Goal: Transaction & Acquisition: Purchase product/service

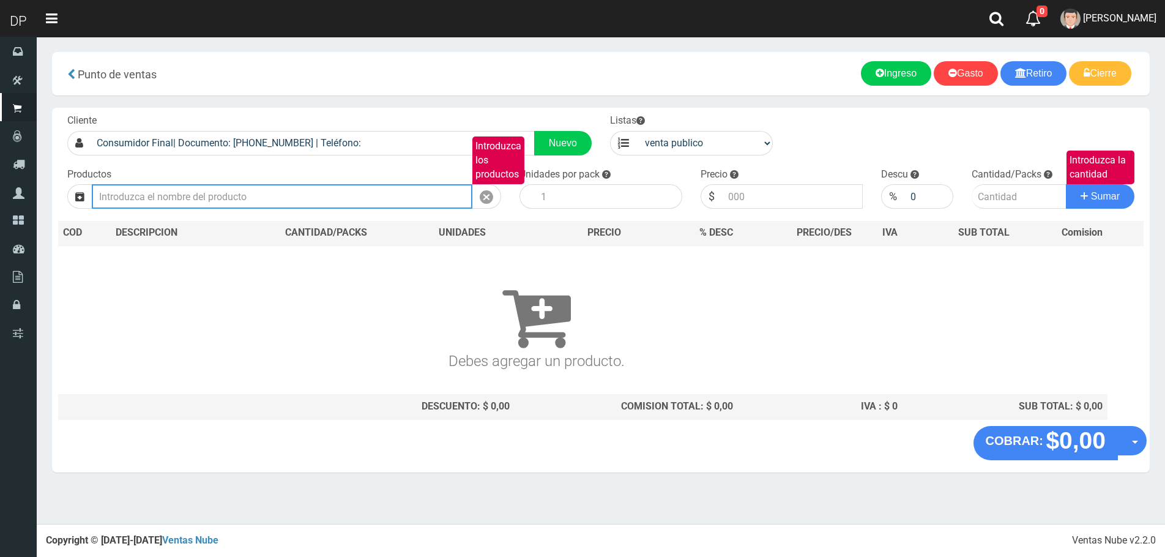
click at [233, 198] on input "Introduzca los productos" at bounding box center [282, 196] width 381 height 24
type input "FERNANDITO"
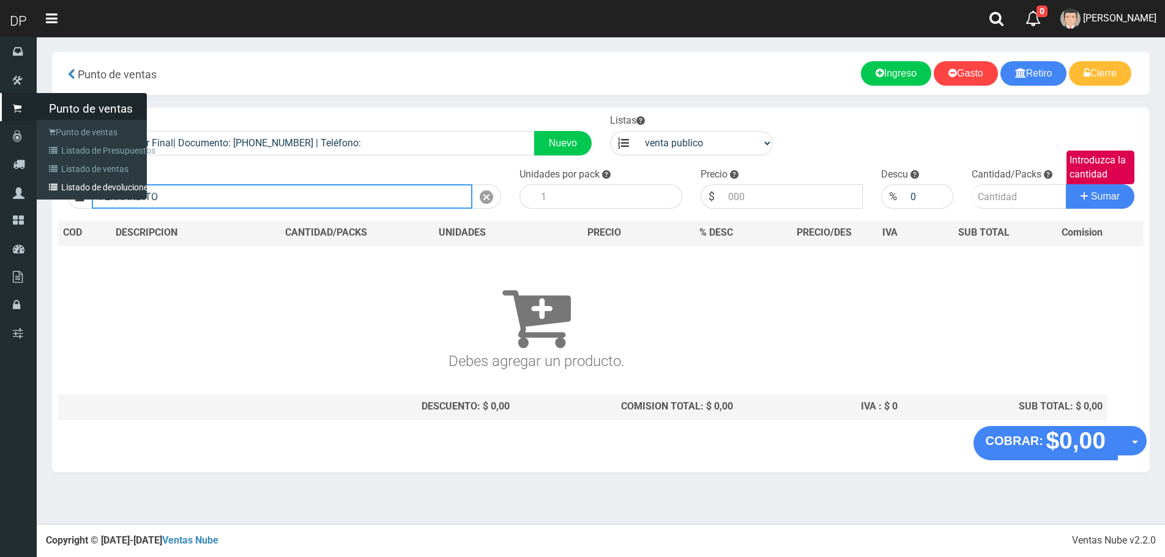
drag, startPoint x: 241, startPoint y: 198, endPoint x: 23, endPoint y: 198, distance: 217.3
click at [27, 198] on div "DP Toggle navigation 0 0" at bounding box center [582, 262] width 1165 height 524
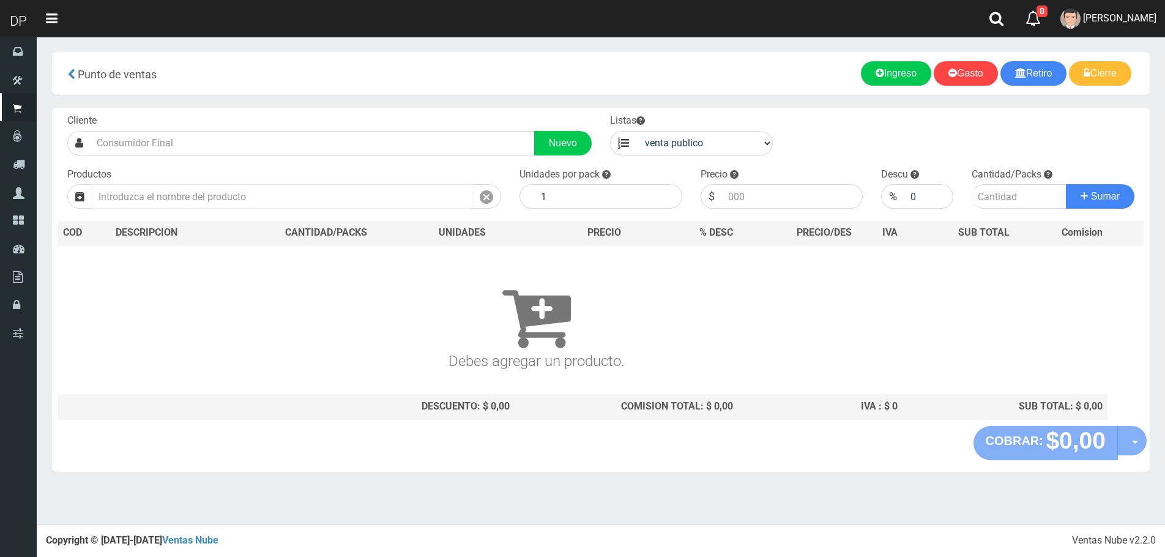
click at [185, 200] on input "text" at bounding box center [282, 196] width 381 height 24
type input "F"
click at [141, 194] on input "text" at bounding box center [282, 196] width 381 height 24
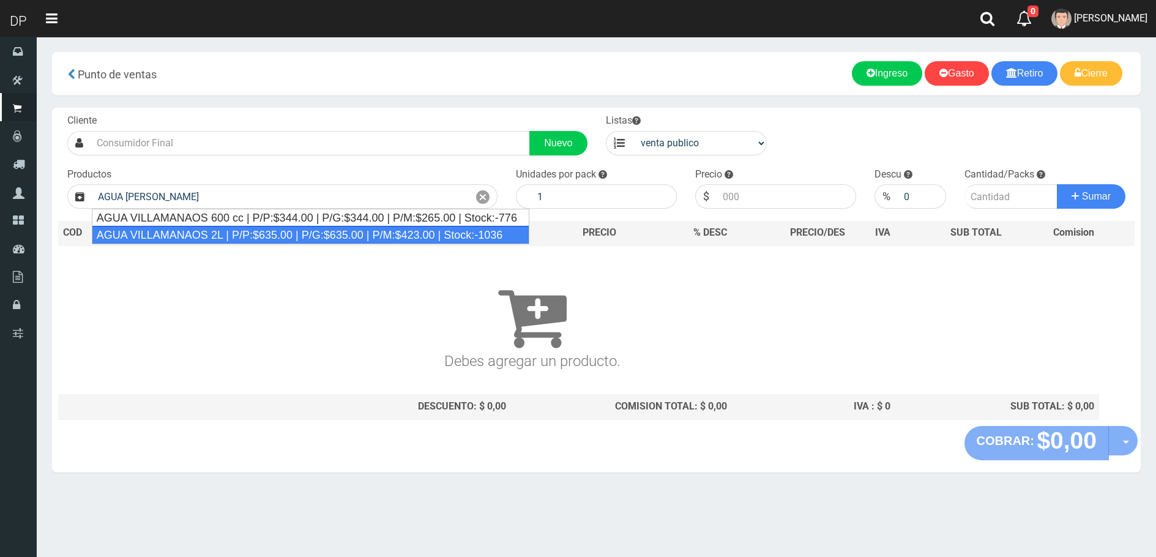
click at [186, 234] on div "AGUA VILLAMANAOS 2L | P/P:$635.00 | P/G:$635.00 | P/M:$423.00 | Stock:-1036" at bounding box center [311, 235] width 438 height 18
type input "AGUA VILLAMANAOS 2L | P/P:$635.00 | P/G:$635.00 | P/M:$423.00 | Stock:-1036"
type input "6"
type input "635.00"
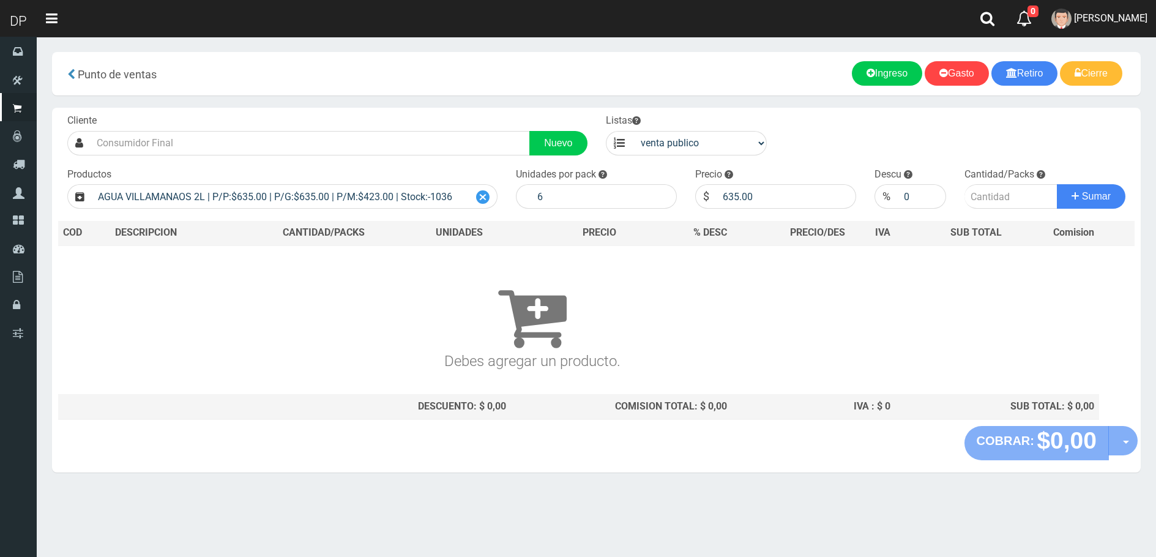
click at [483, 197] on icon at bounding box center [482, 198] width 13 height 18
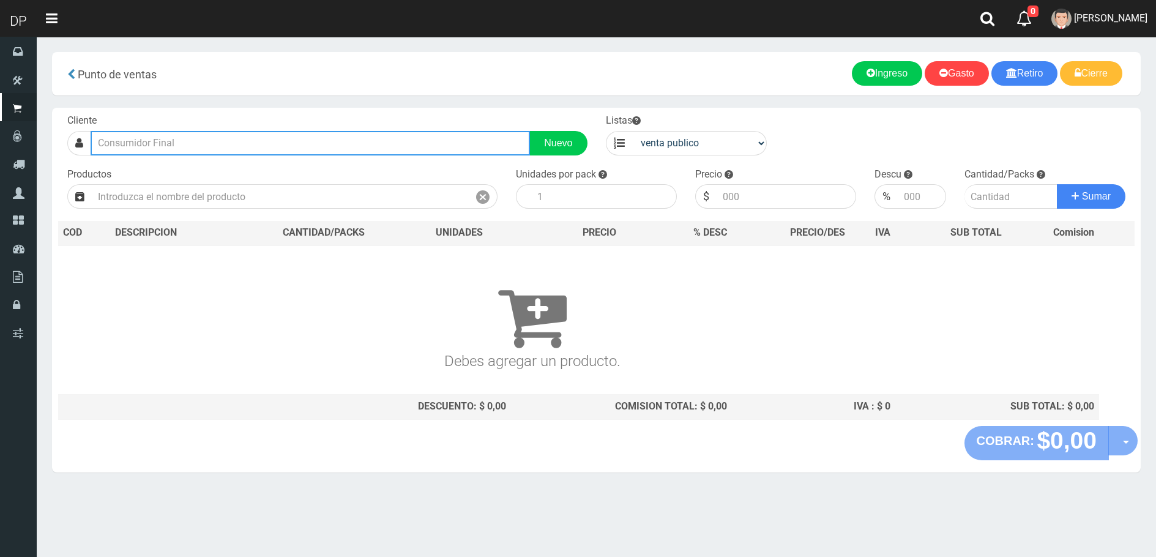
click at [172, 140] on input "text" at bounding box center [310, 143] width 439 height 24
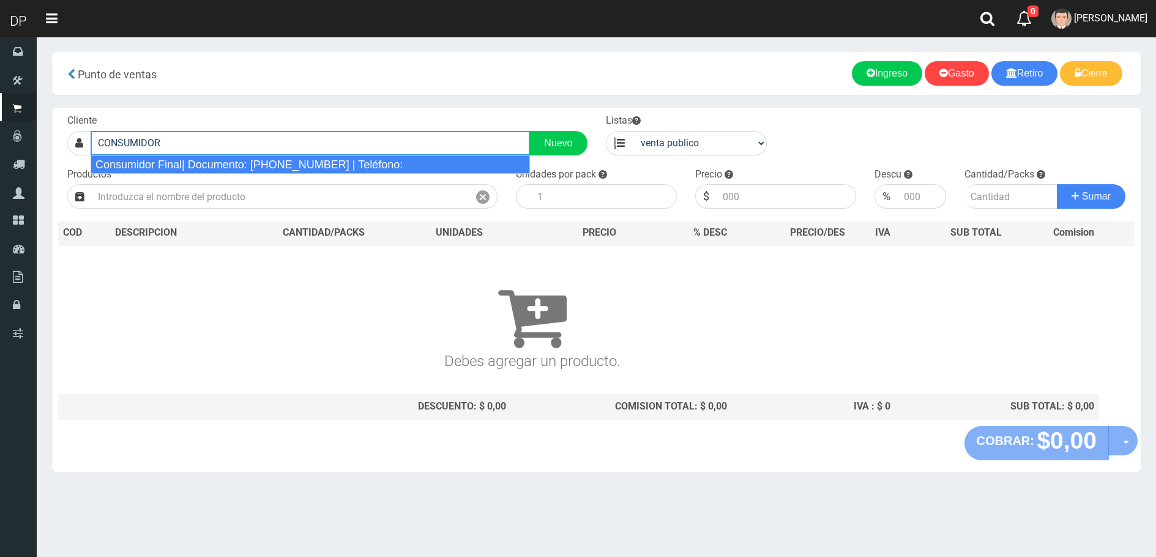
click at [182, 164] on div "Consumidor Final| Documento: 65466464 | Teléfono:" at bounding box center [310, 164] width 439 height 18
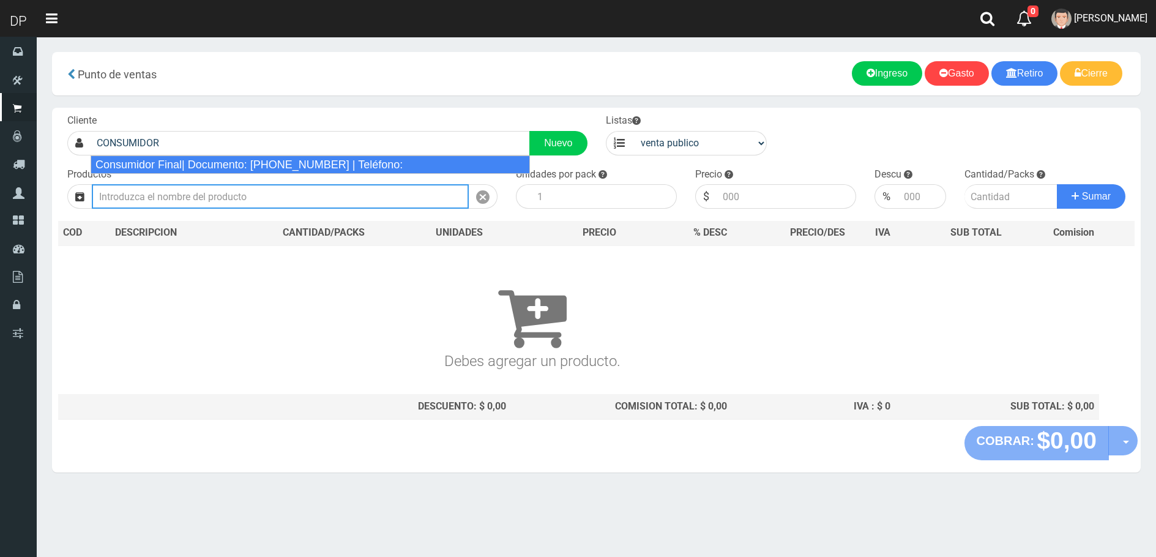
type input "Consumidor Final| Documento: 65466464 | Teléfono:"
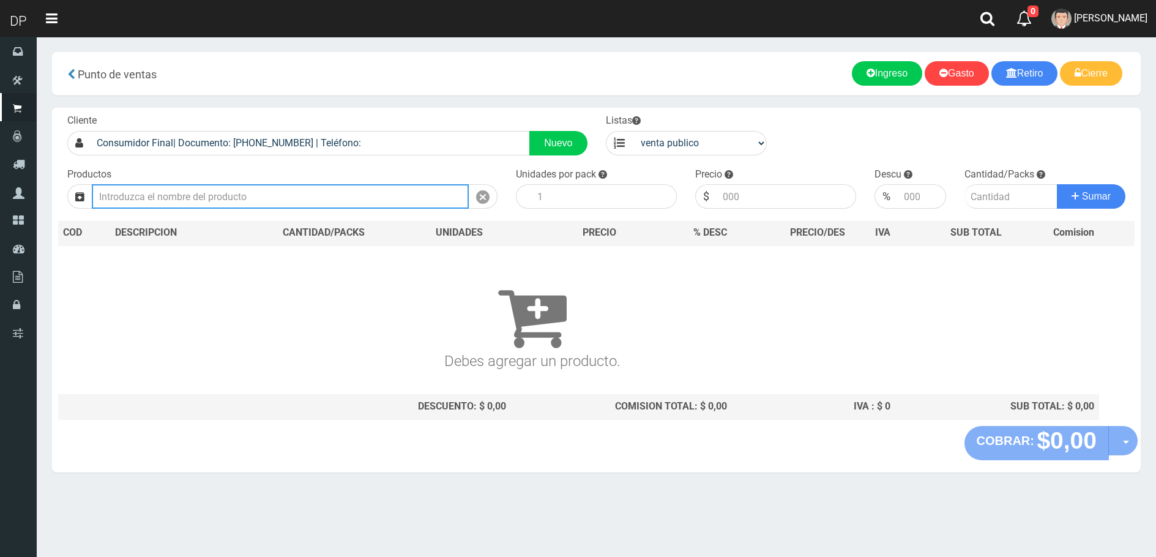
click at [197, 199] on input "text" at bounding box center [280, 196] width 377 height 24
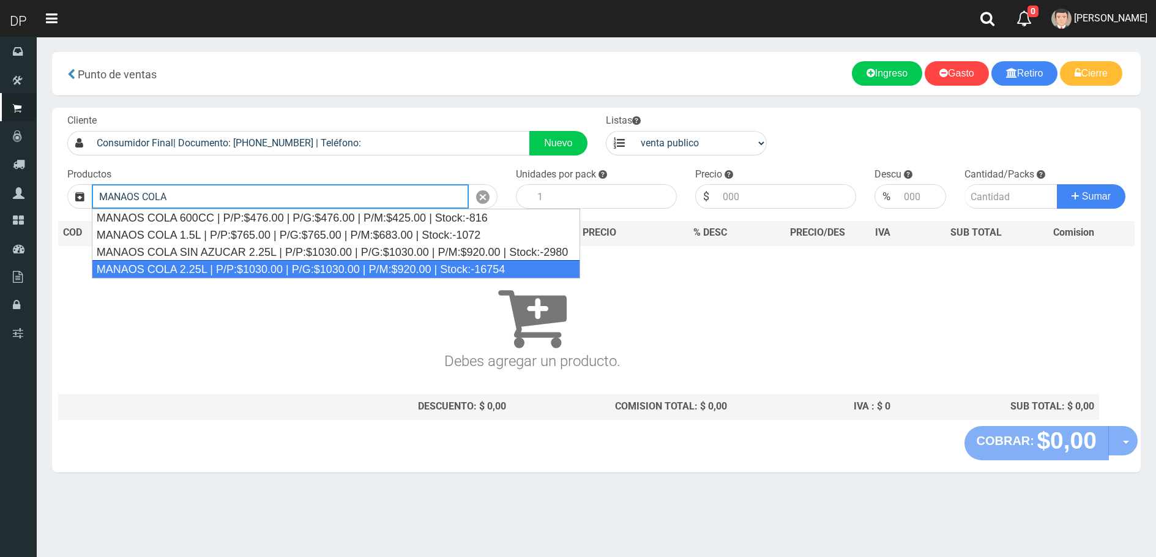
click at [202, 274] on div "MANAOS COLA 2.25L | P/P:$1030.00 | P/G:$1030.00 | P/M:$920.00 | Stock:-16754" at bounding box center [336, 269] width 489 height 18
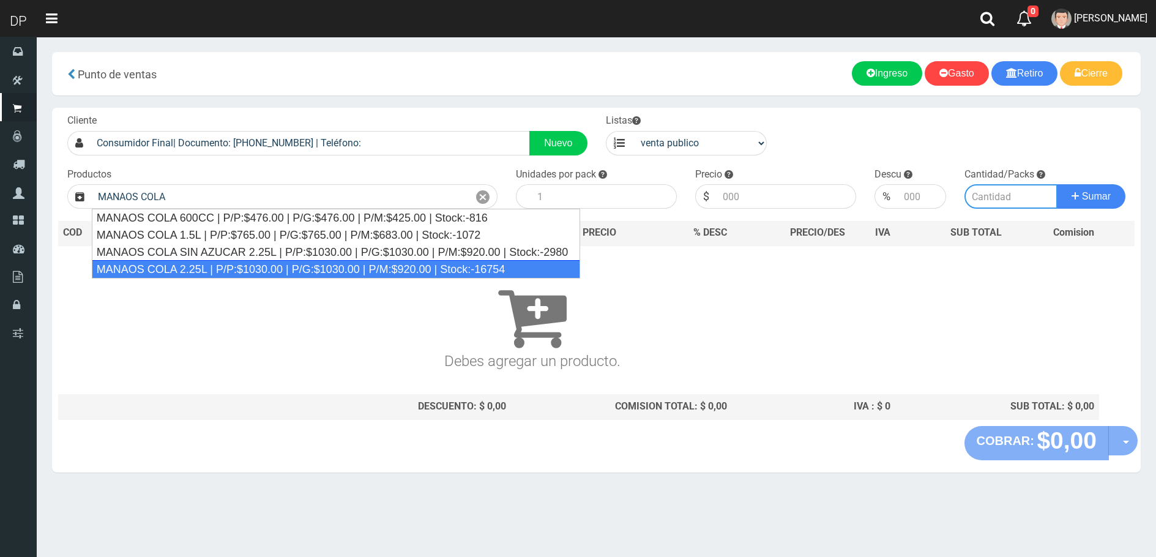
type input "MANAOS COLA 2.25L | P/P:$1030.00 | P/G:$1030.00 | P/M:$920.00 | Stock:-16754"
type input "6"
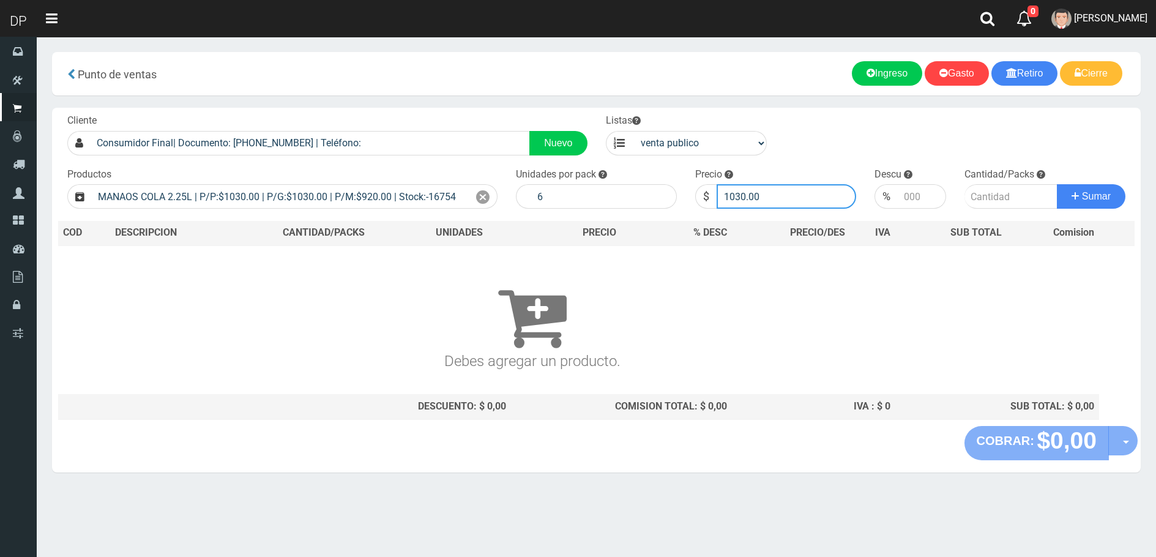
click at [830, 198] on input "1030.00" at bounding box center [787, 196] width 140 height 24
type input "1"
type input "967"
click at [993, 199] on input "number" at bounding box center [1012, 196] width 94 height 24
type input "50"
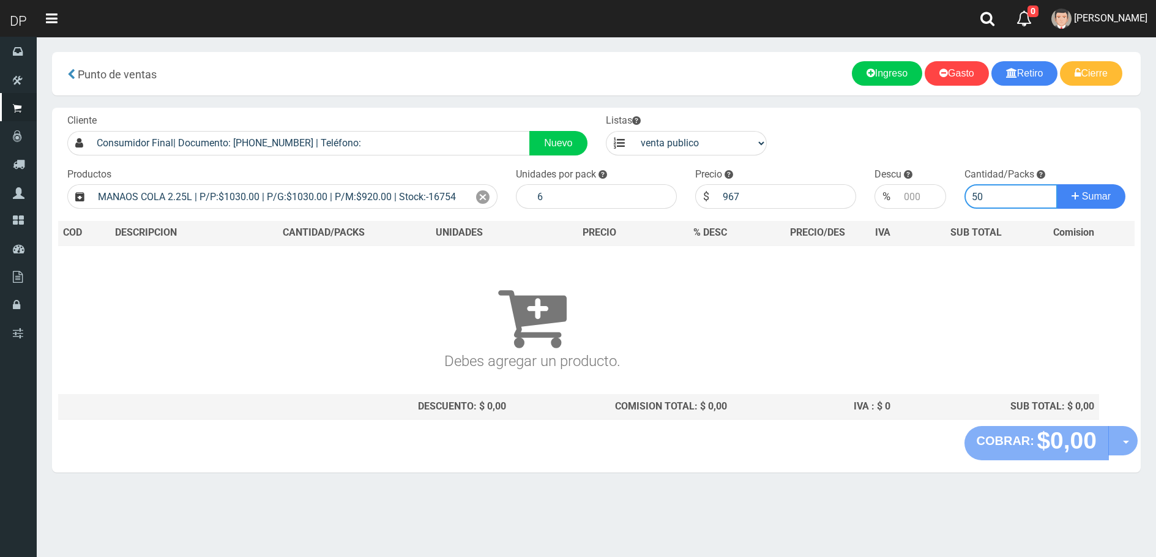
click at [1057, 184] on button "Sumar" at bounding box center [1091, 196] width 69 height 24
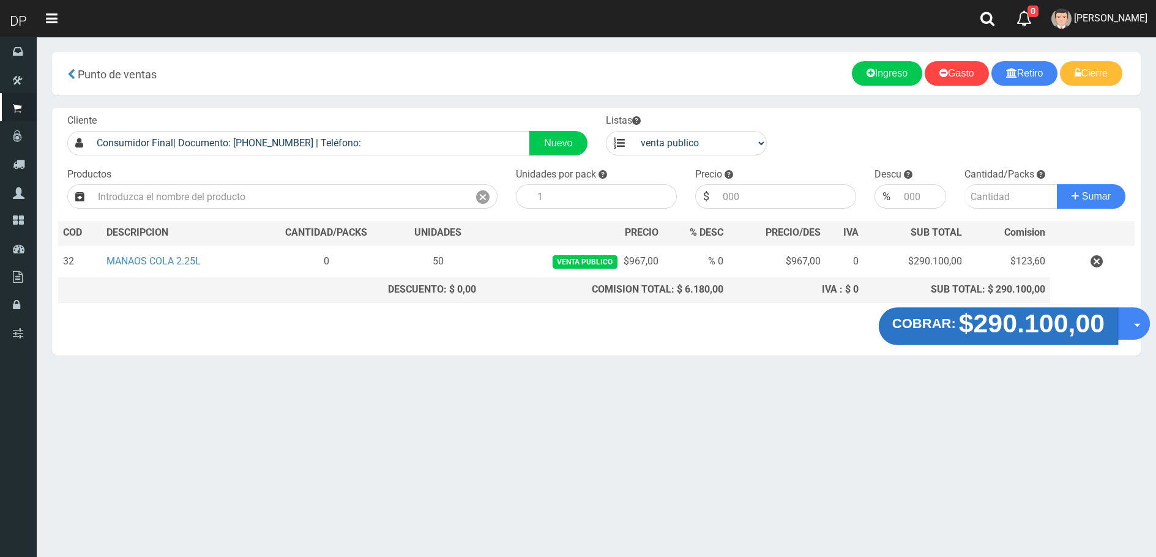
click at [972, 331] on strong "$290.100,00" at bounding box center [1032, 322] width 146 height 29
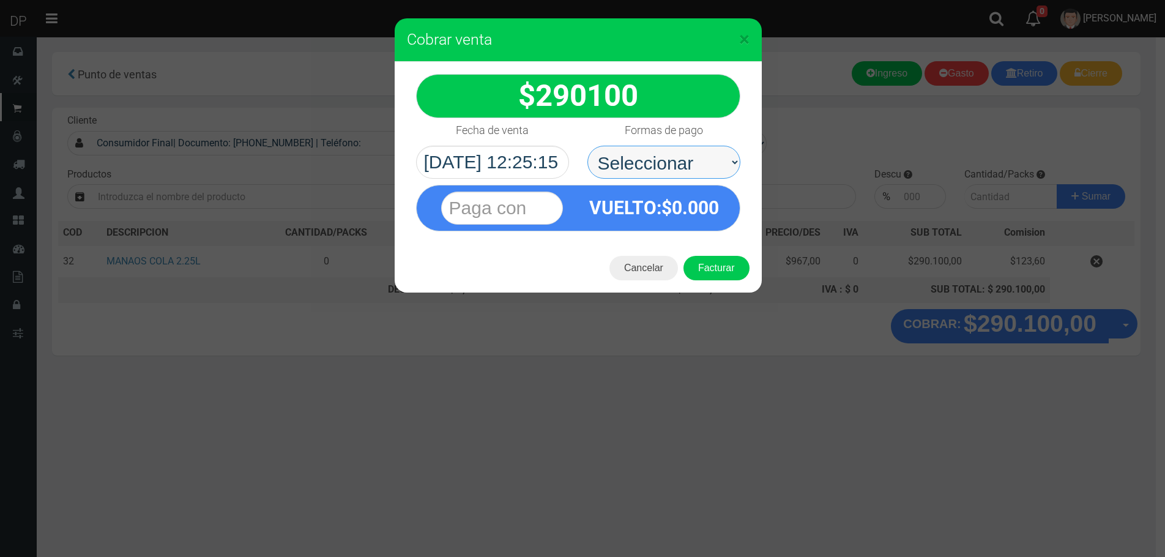
click at [673, 172] on select "Seleccionar Efectivo Tarjeta de Crédito Depósito Débito" at bounding box center [664, 162] width 153 height 33
select select "Efectivo"
click at [588, 146] on select "Seleccionar Efectivo Tarjeta de Crédito Depósito Débito" at bounding box center [664, 162] width 153 height 33
click at [708, 256] on button "Facturar" at bounding box center [717, 268] width 66 height 24
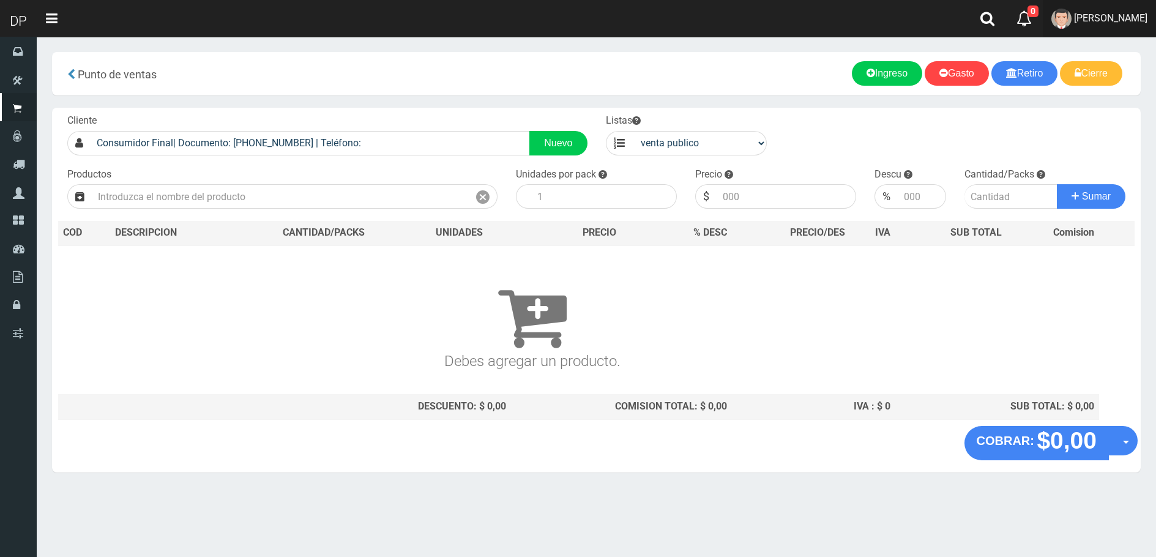
click at [1107, 17] on span "[PERSON_NAME]" at bounding box center [1110, 18] width 73 height 12
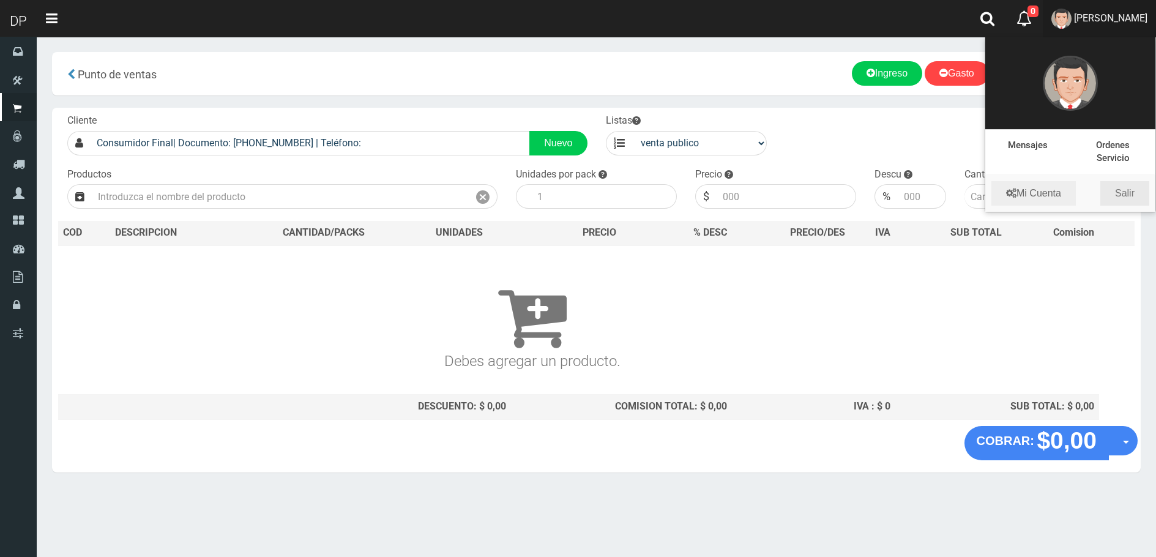
click at [1131, 194] on link "Salir" at bounding box center [1124, 193] width 49 height 24
